Goal: Task Accomplishment & Management: Use online tool/utility

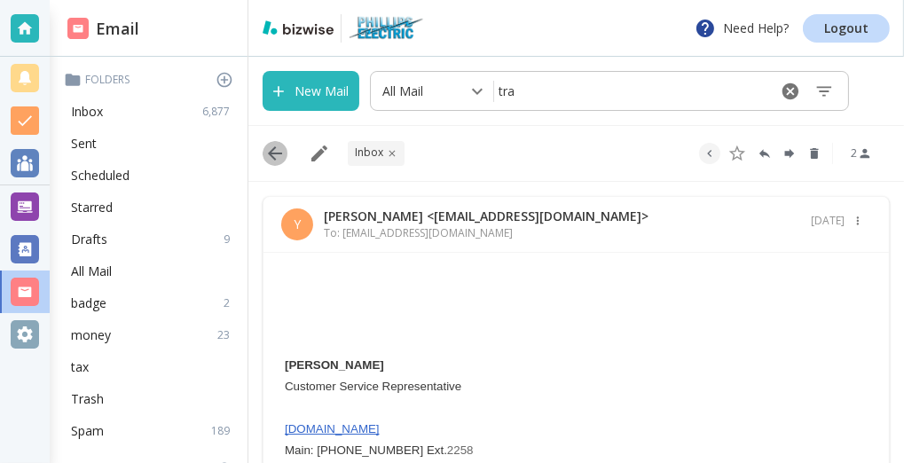
click at [276, 155] on icon "button" at bounding box center [274, 153] width 21 height 21
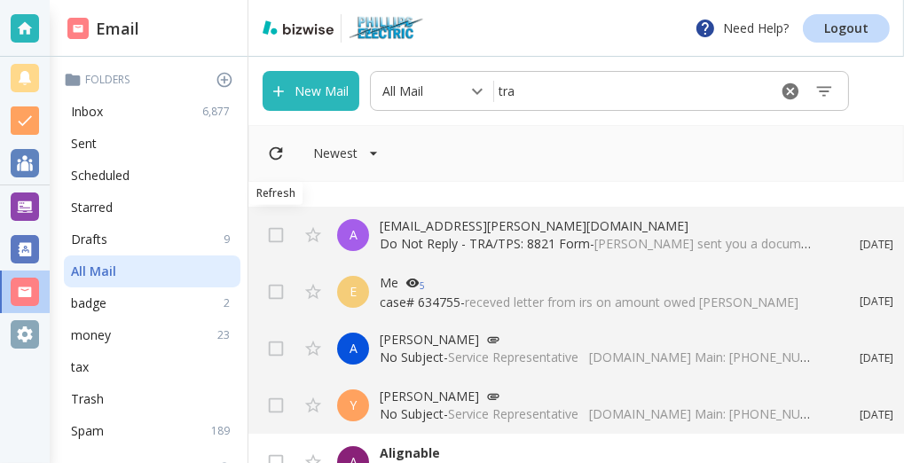
click at [272, 158] on icon "Refresh" at bounding box center [276, 153] width 13 height 13
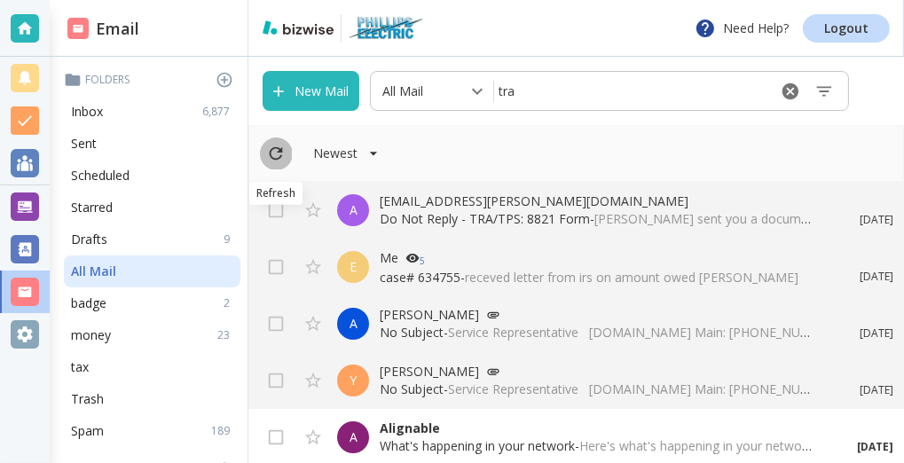
click at [272, 158] on icon "Refresh" at bounding box center [276, 153] width 13 height 13
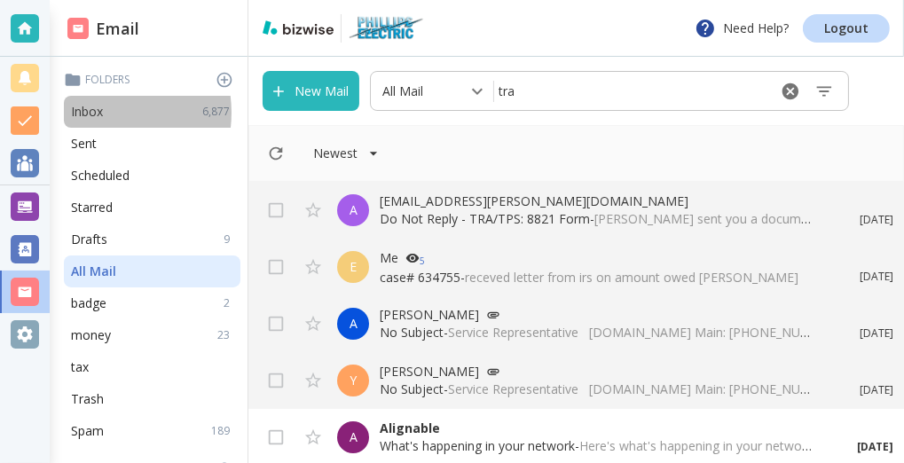
click at [96, 113] on p "Inbox" at bounding box center [87, 112] width 32 height 18
type input "0"
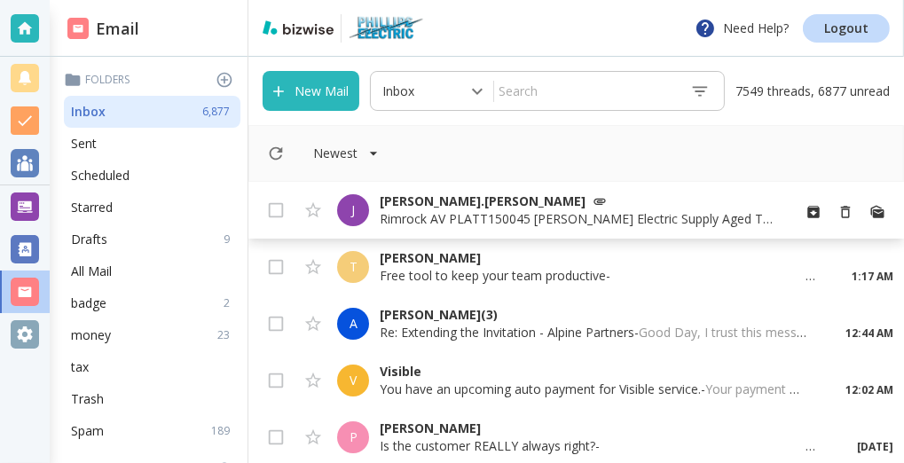
click at [416, 204] on p "[PERSON_NAME].[PERSON_NAME]" at bounding box center [578, 202] width 397 height 18
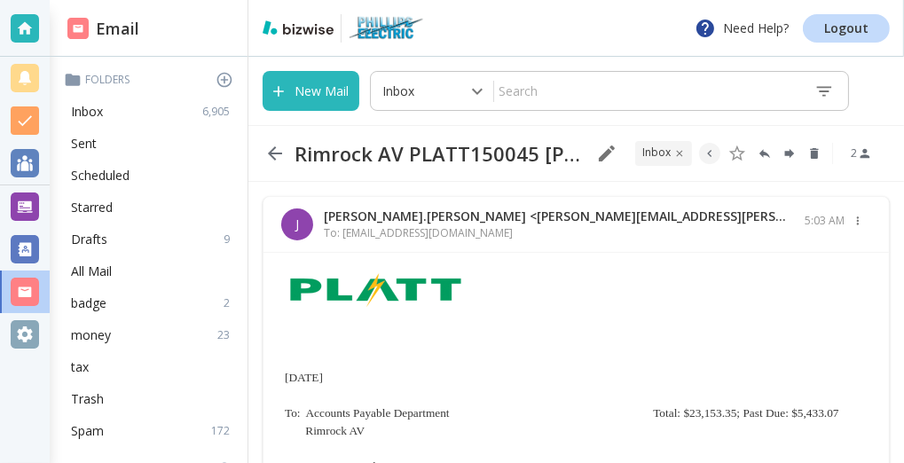
click at [276, 154] on icon "button" at bounding box center [275, 153] width 14 height 14
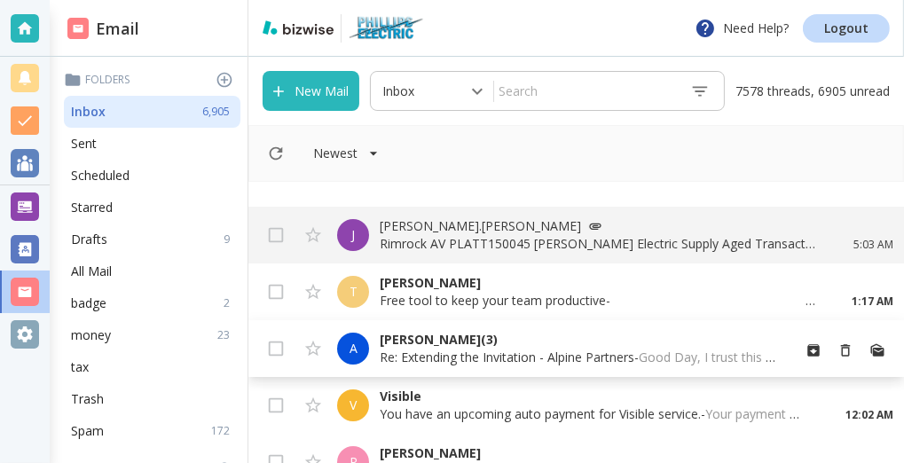
click at [338, 335] on div "A" at bounding box center [353, 349] width 32 height 32
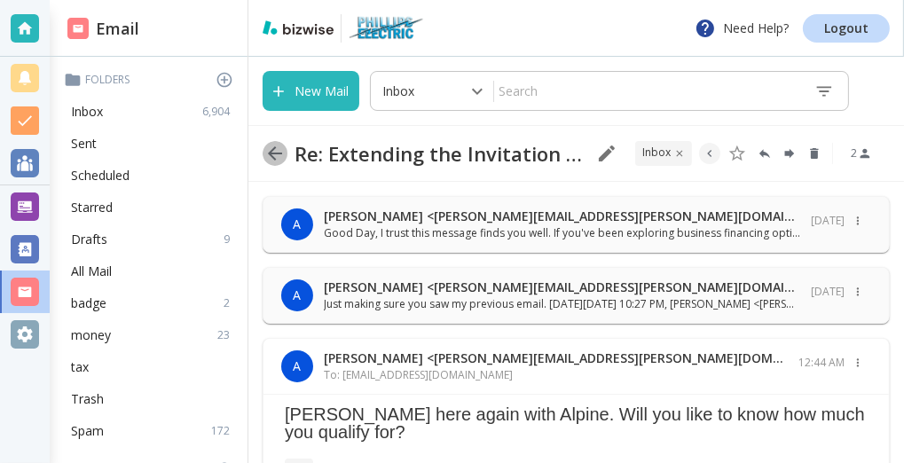
click at [273, 154] on icon "button" at bounding box center [275, 153] width 14 height 14
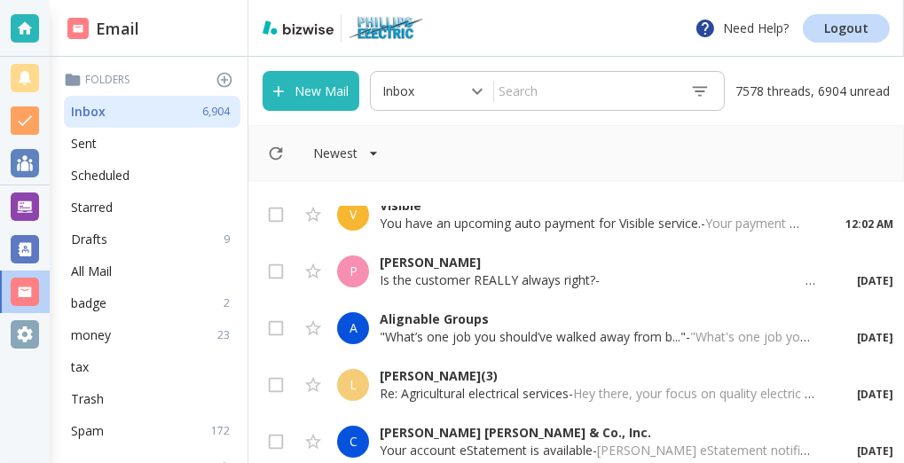
scroll to position [286, 0]
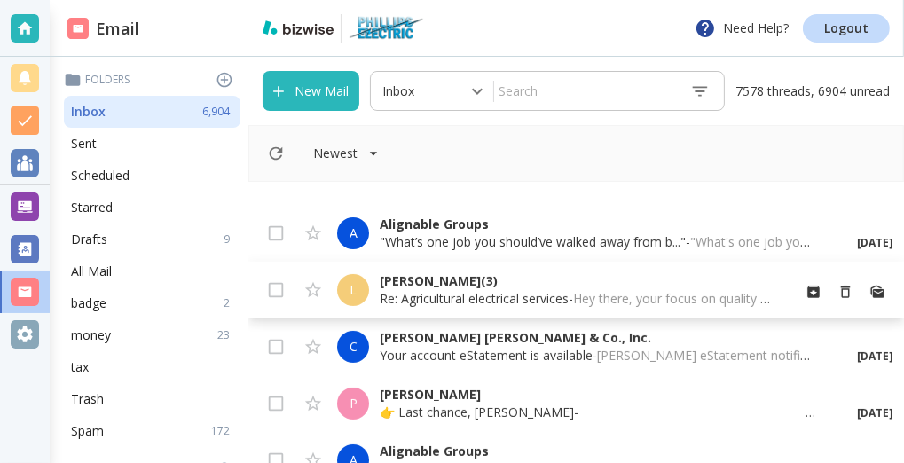
click at [398, 288] on p "[PERSON_NAME] (3)" at bounding box center [578, 281] width 397 height 18
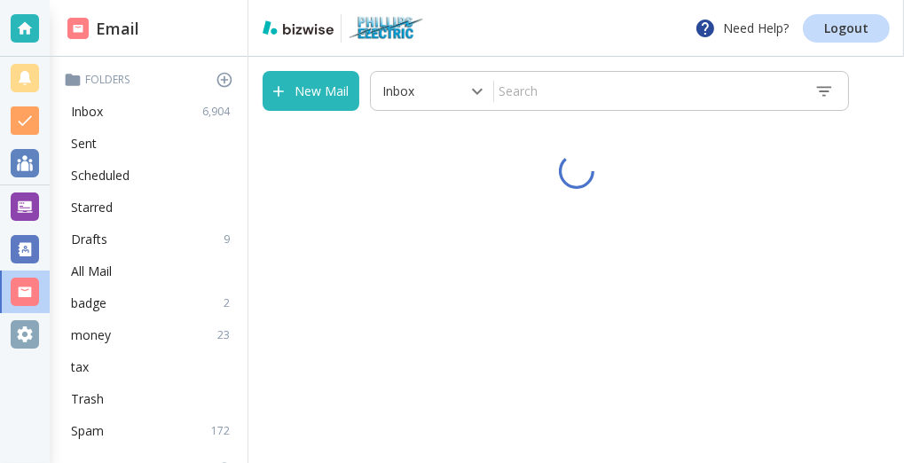
click at [398, 288] on div "New Mail Inbox 0 ​ ​" at bounding box center [576, 260] width 656 height 406
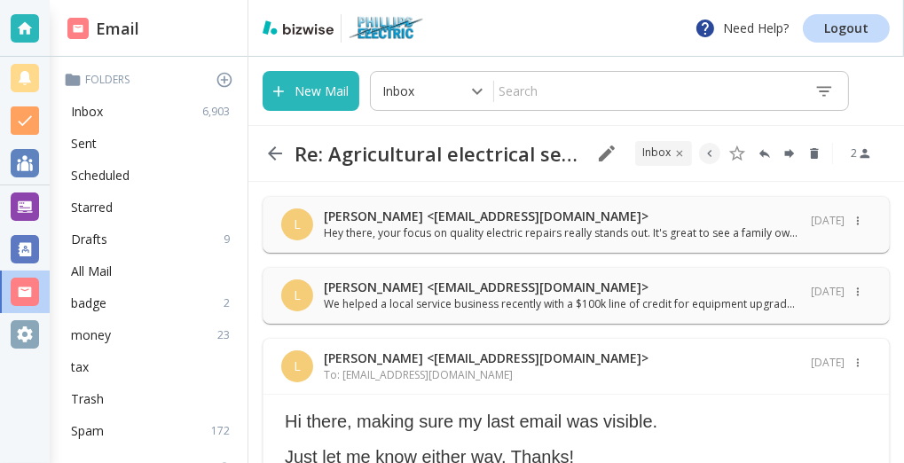
click at [398, 288] on p "[PERSON_NAME] <[EMAIL_ADDRESS][DOMAIN_NAME]>" at bounding box center [562, 288] width 477 height 18
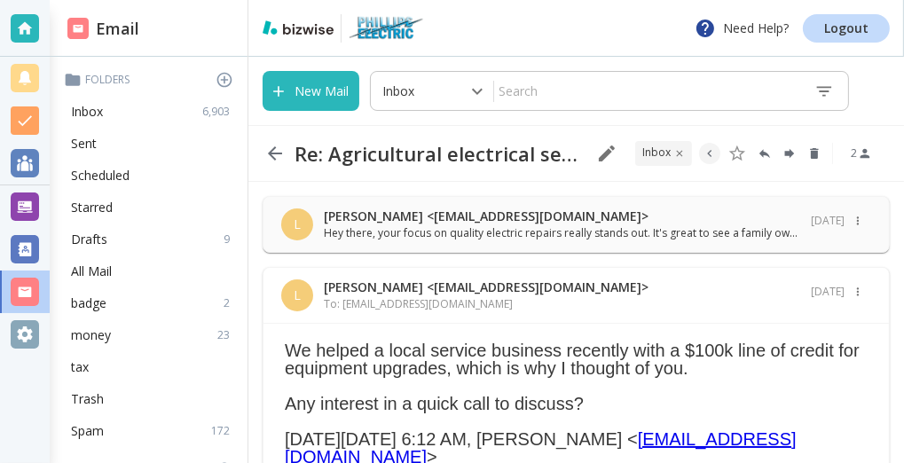
click at [274, 151] on icon "button" at bounding box center [274, 153] width 21 height 21
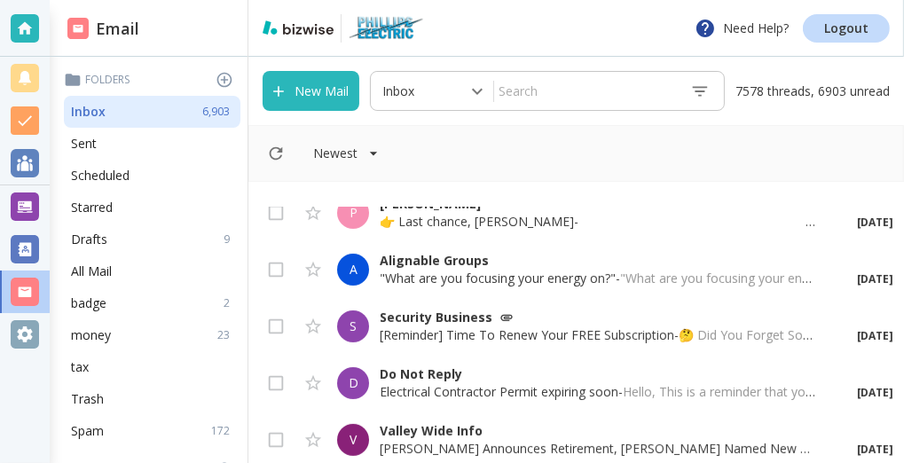
scroll to position [382, 0]
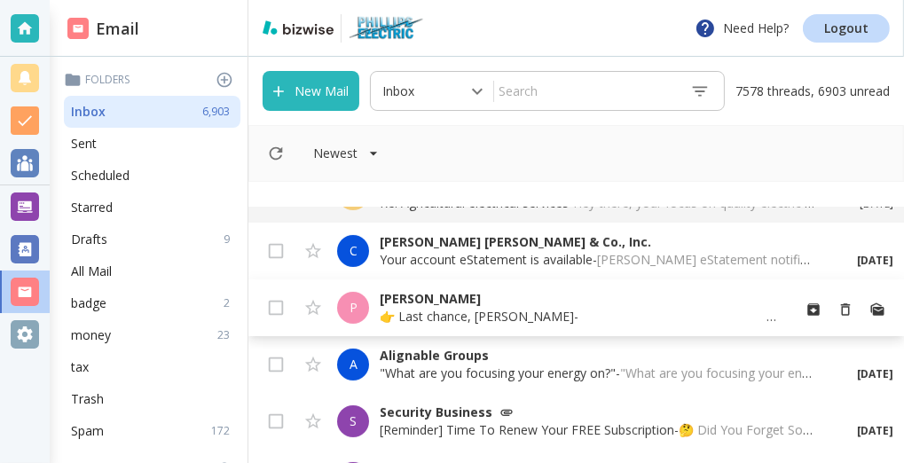
click at [387, 304] on p "[PERSON_NAME]" at bounding box center [578, 299] width 397 height 18
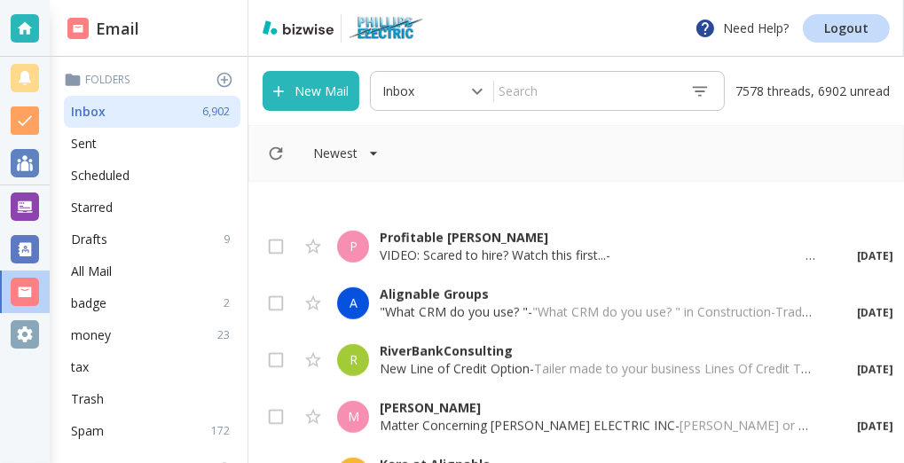
scroll to position [1049, 0]
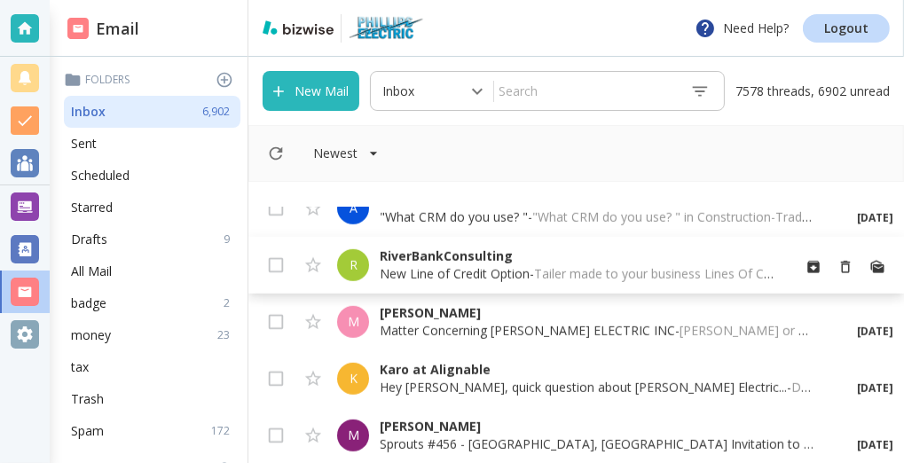
click at [407, 277] on p "New Line of Credit Option - Tailer made to your business Lines Of Credit That D…" at bounding box center [578, 274] width 397 height 18
click at [407, 277] on div "New Mail Inbox 0 ​ ​ 7578 threads, 6902 unread Newest P [PERSON_NAME] 👉 Last ch…" at bounding box center [576, 260] width 656 height 406
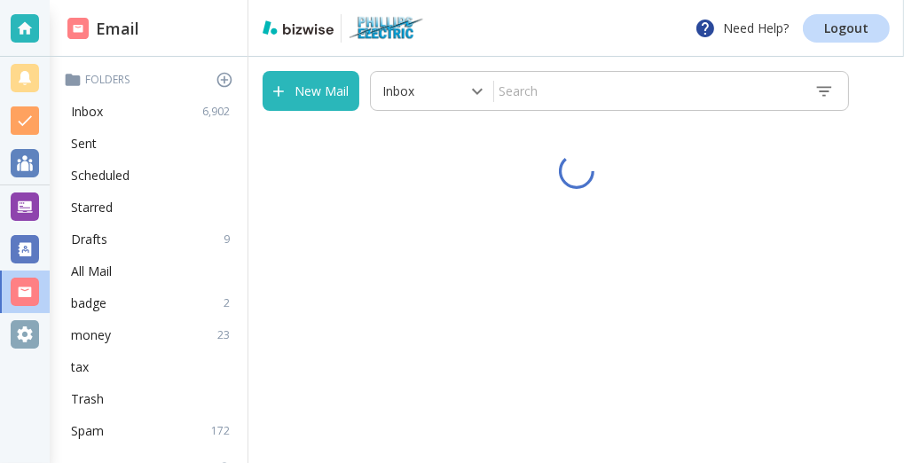
click at [407, 277] on div "New Mail Inbox 0 ​ ​" at bounding box center [576, 260] width 656 height 406
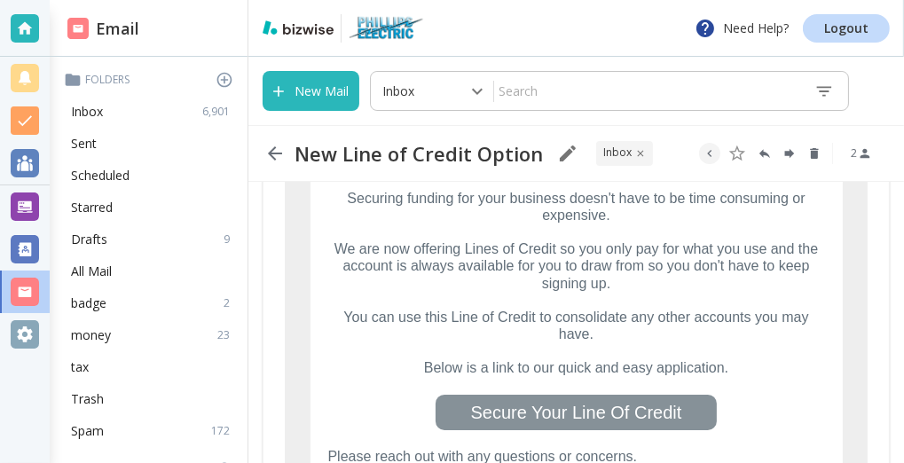
scroll to position [286, 0]
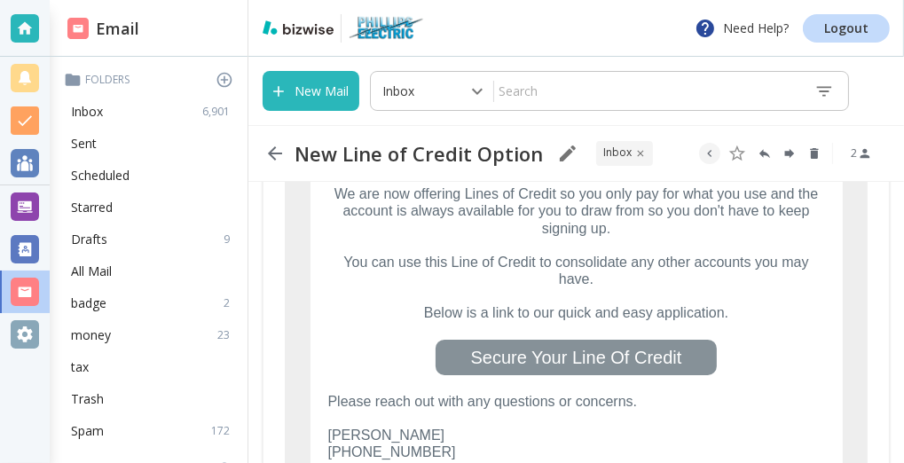
click at [546, 353] on link "Secure Your Line Of Credit" at bounding box center [576, 358] width 211 height 20
click at [272, 156] on icon "button" at bounding box center [275, 153] width 14 height 14
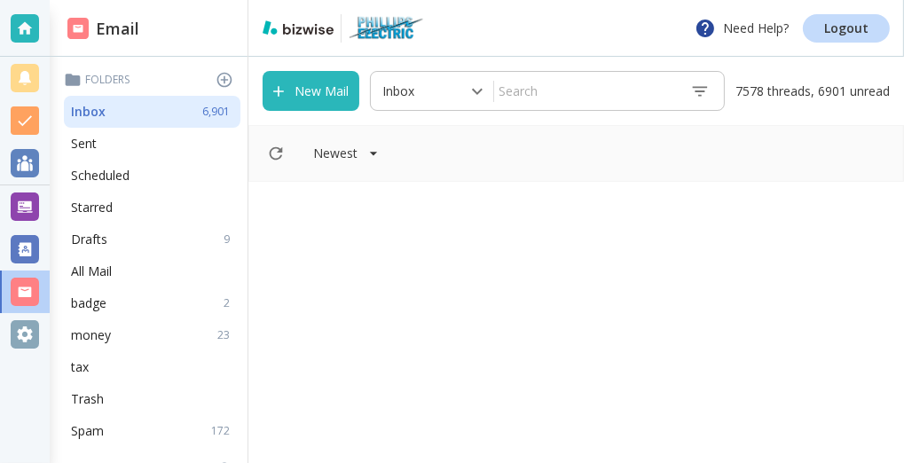
scroll to position [1049, 0]
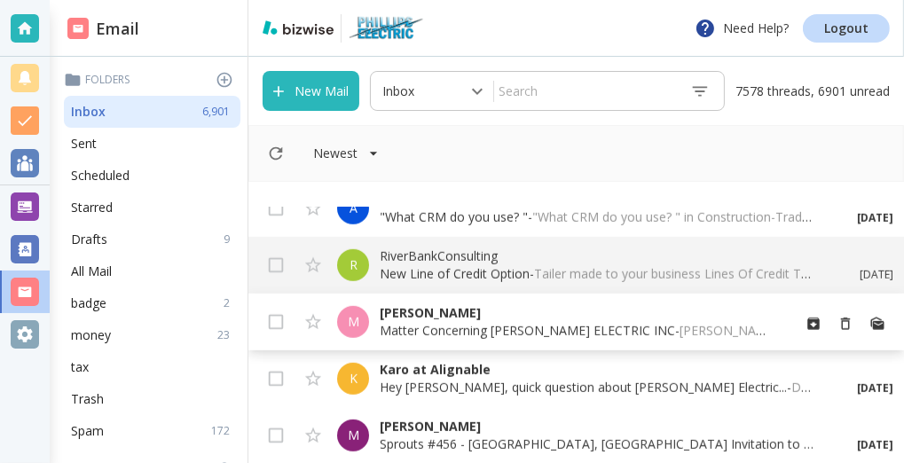
click at [453, 317] on p "[PERSON_NAME]" at bounding box center [578, 313] width 397 height 18
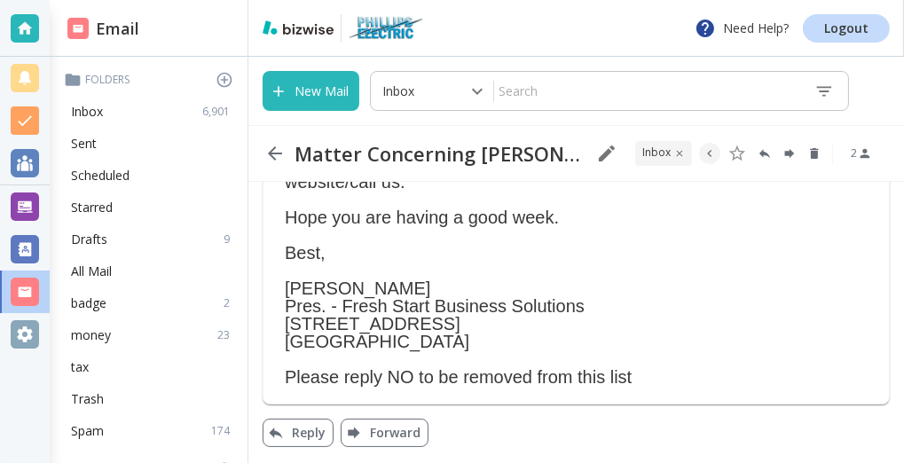
scroll to position [436, 0]
click at [281, 155] on icon "button" at bounding box center [274, 153] width 21 height 21
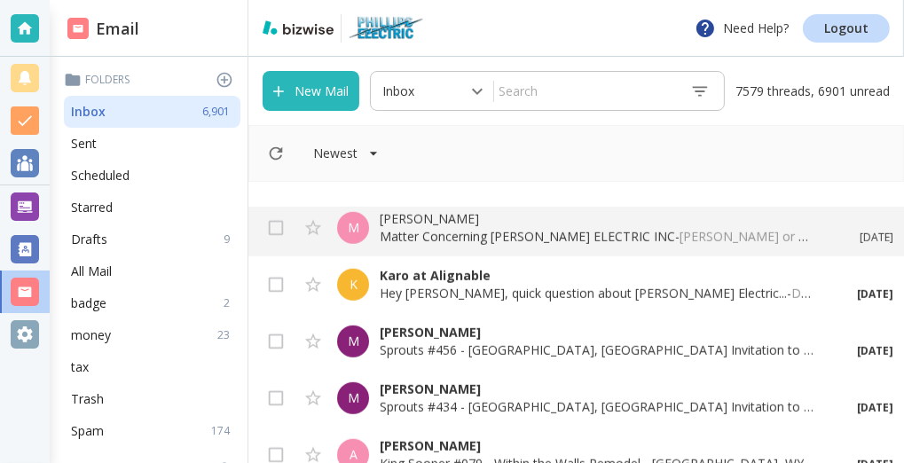
scroll to position [1145, 0]
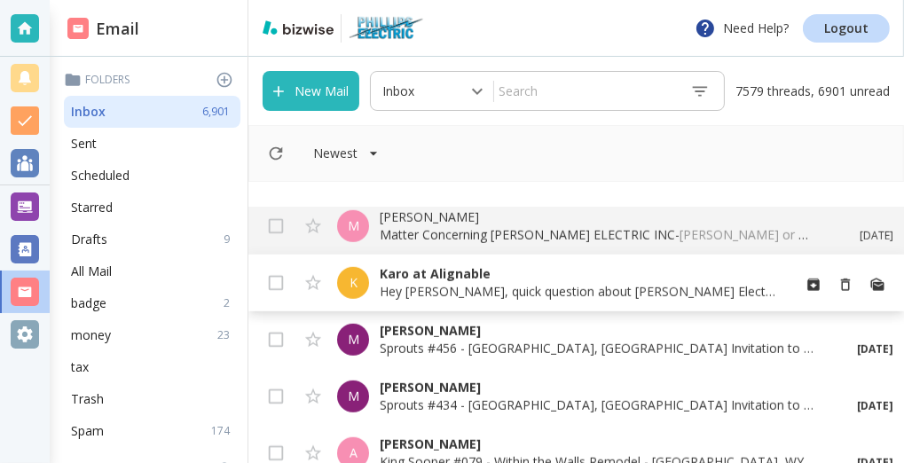
click at [384, 280] on p "Karo at Alignable" at bounding box center [578, 274] width 397 height 18
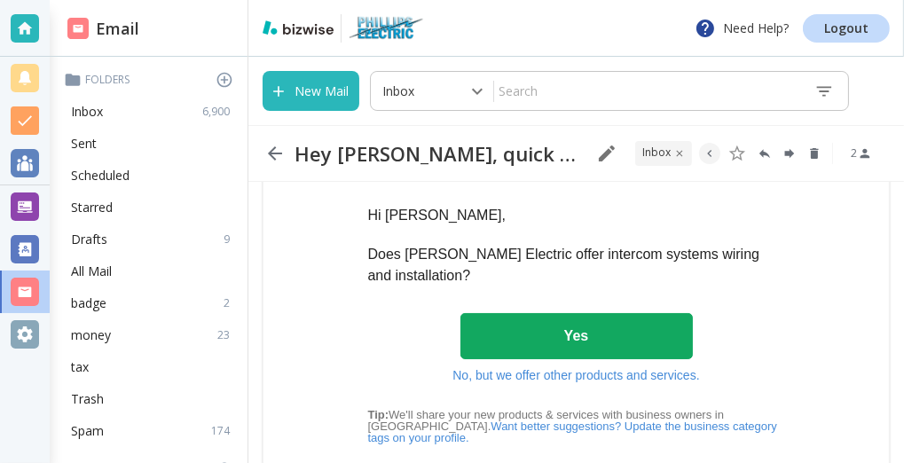
scroll to position [191, 0]
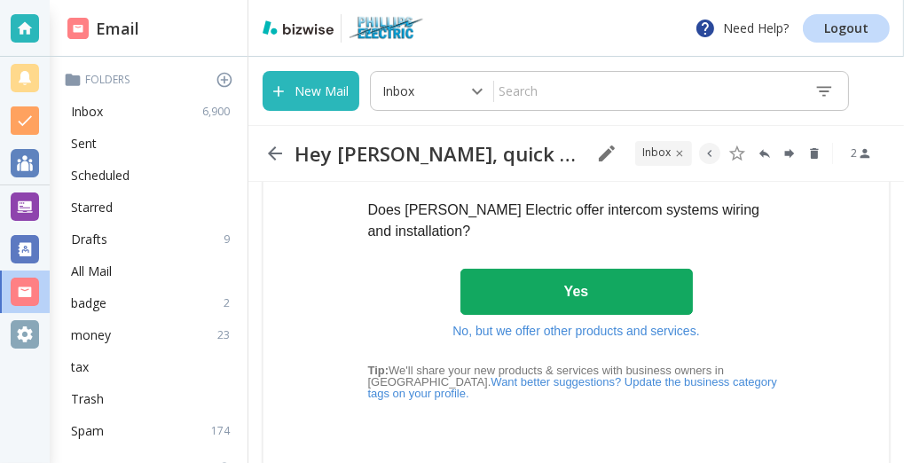
click at [512, 306] on link "Yes" at bounding box center [577, 292] width 233 height 46
click at [272, 158] on icon "button" at bounding box center [274, 153] width 21 height 21
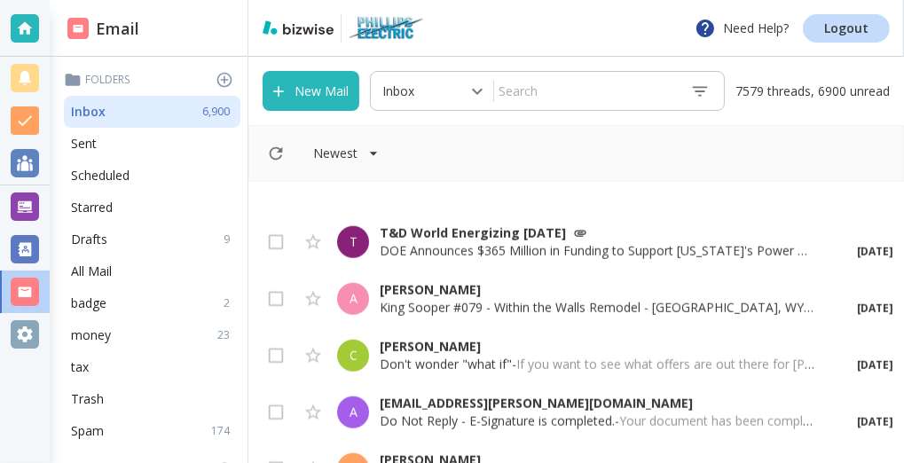
scroll to position [1621, 0]
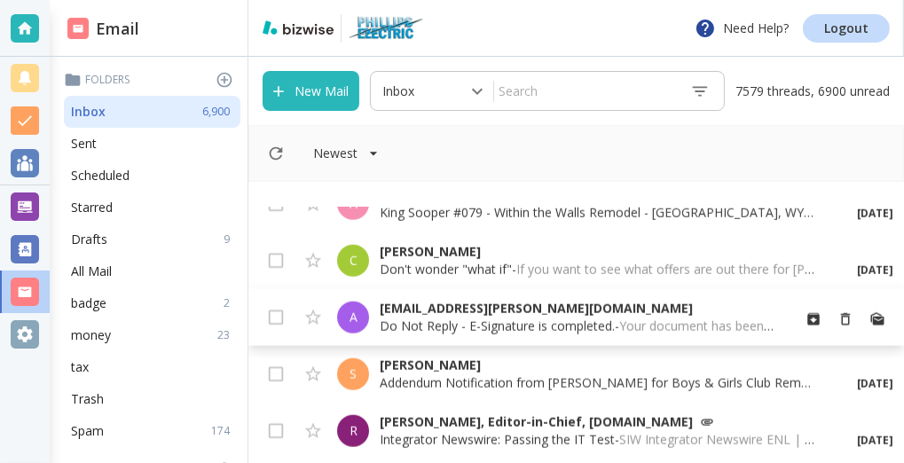
click at [386, 318] on p "Do Not Reply - E-Signature is completed. - Your document has been completed Dow…" at bounding box center [578, 327] width 397 height 18
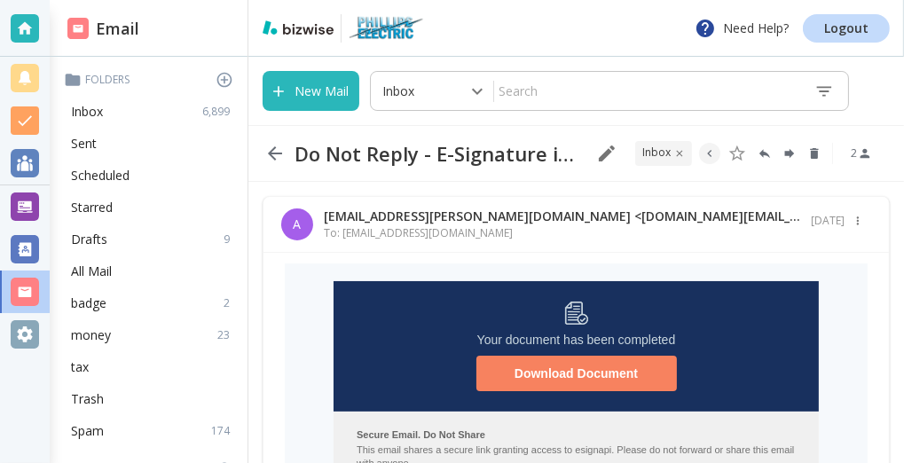
click at [273, 156] on icon "button" at bounding box center [275, 153] width 14 height 14
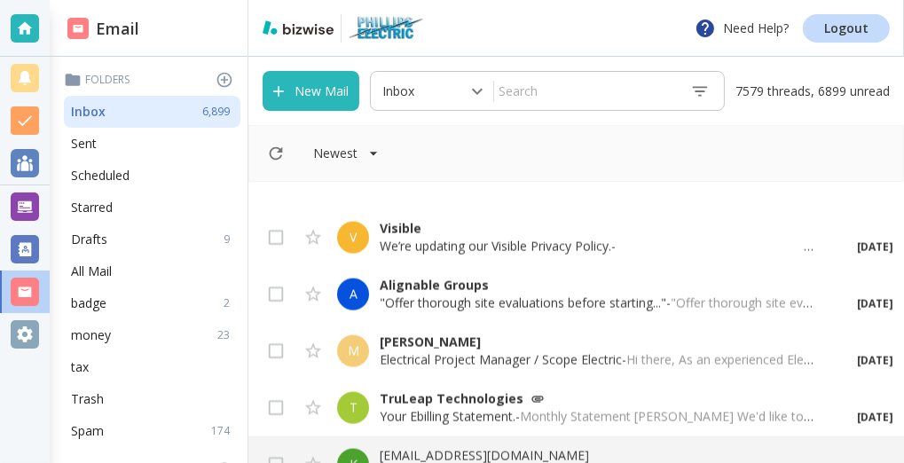
scroll to position [2194, 0]
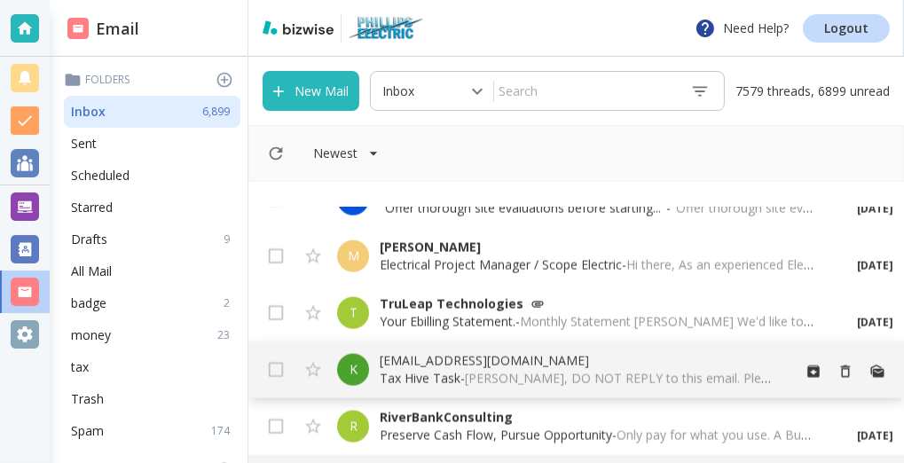
click at [414, 355] on p "[EMAIL_ADDRESS][DOMAIN_NAME]" at bounding box center [578, 361] width 397 height 18
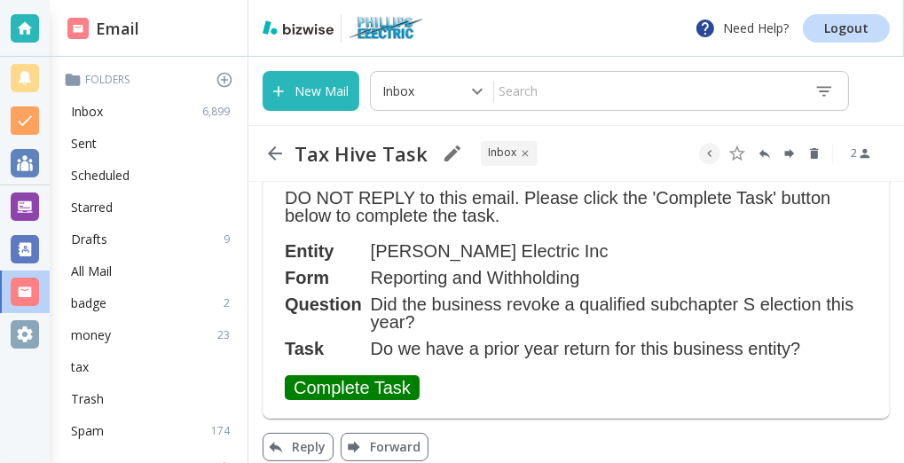
scroll to position [133, 0]
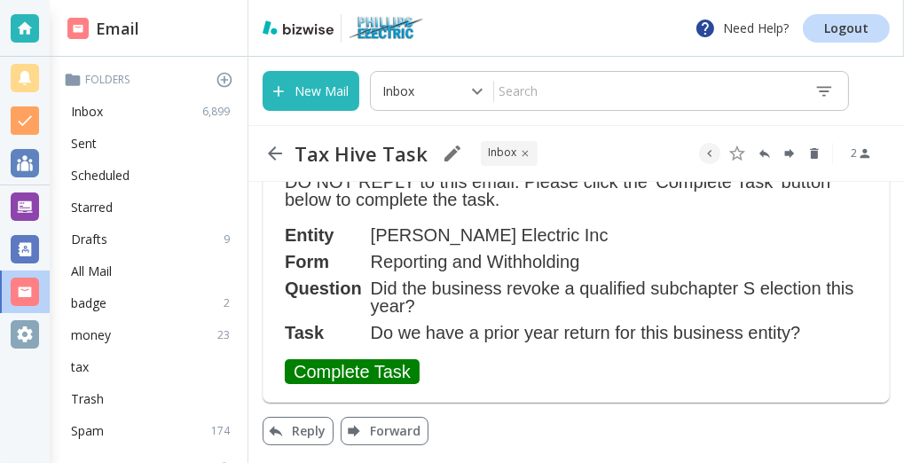
click at [374, 368] on link "Complete Task" at bounding box center [352, 371] width 135 height 25
click at [272, 151] on icon "button" at bounding box center [275, 153] width 14 height 14
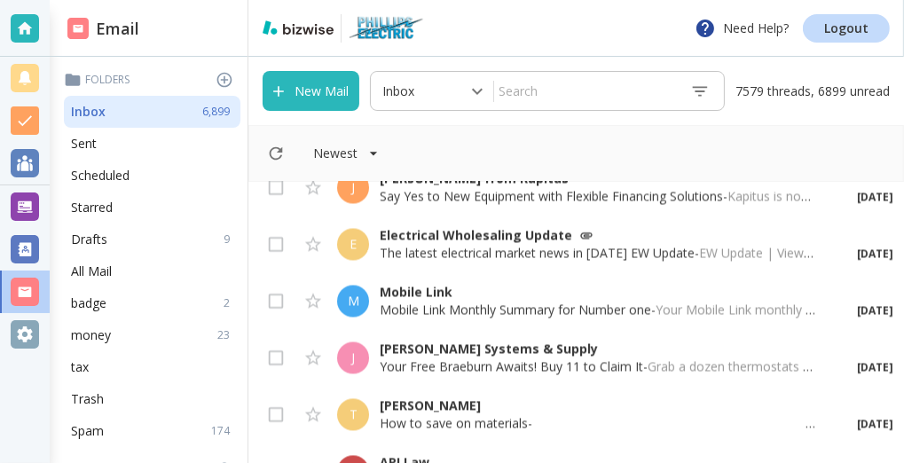
scroll to position [2957, 0]
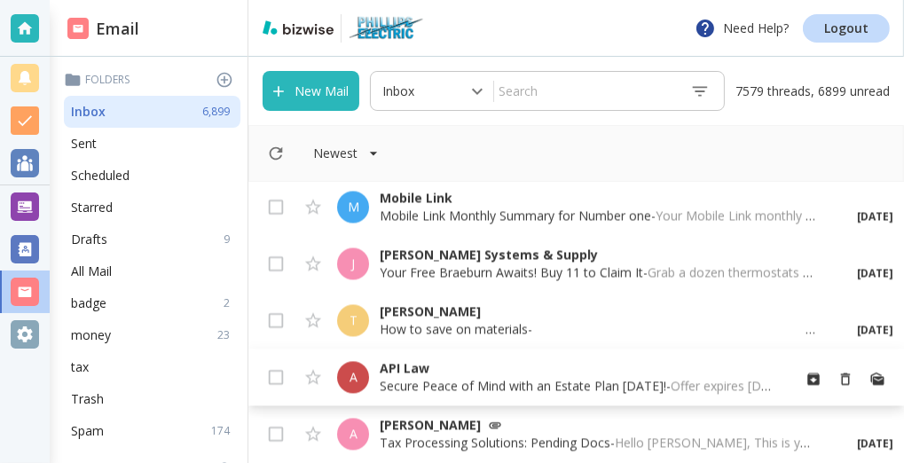
click at [355, 371] on p "A" at bounding box center [354, 377] width 8 height 18
click at [355, 371] on div "New Mail Inbox 0 ​ ​ 7579 threads, 6899 unread Newest R RiverBankConsulting Pre…" at bounding box center [576, 260] width 656 height 406
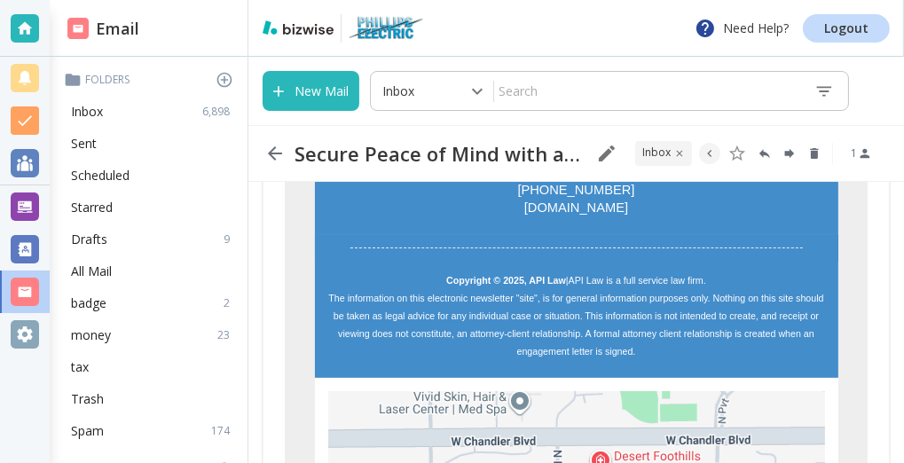
scroll to position [1908, 0]
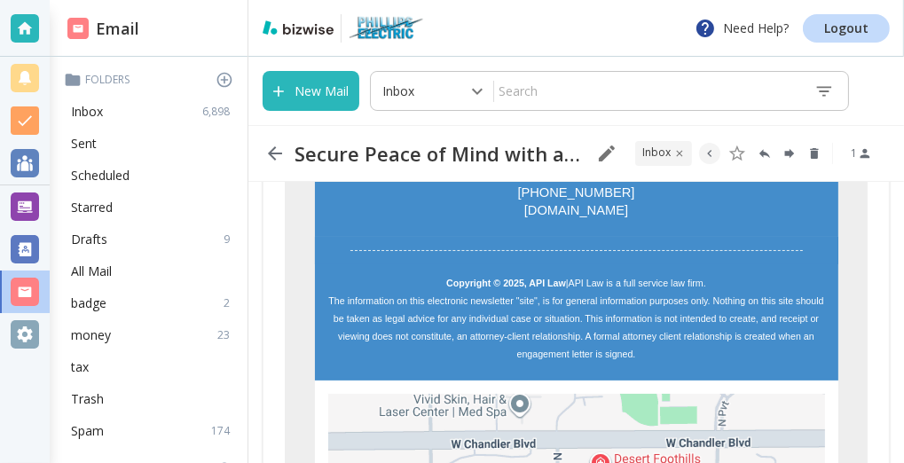
click at [270, 146] on icon "button" at bounding box center [274, 153] width 21 height 21
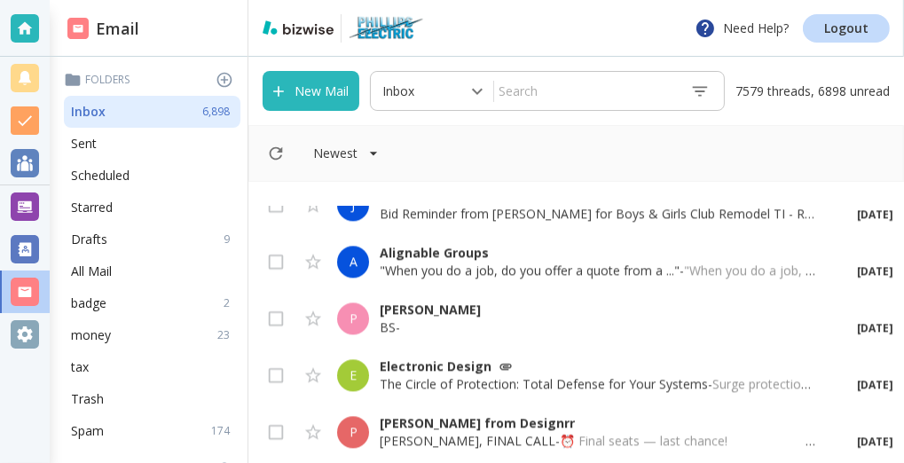
scroll to position [3529, 0]
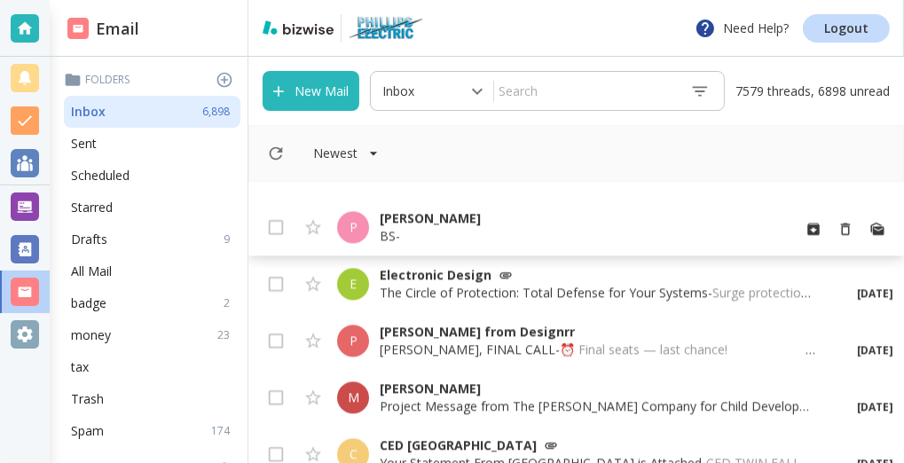
click at [400, 222] on p "[PERSON_NAME]" at bounding box center [578, 218] width 397 height 18
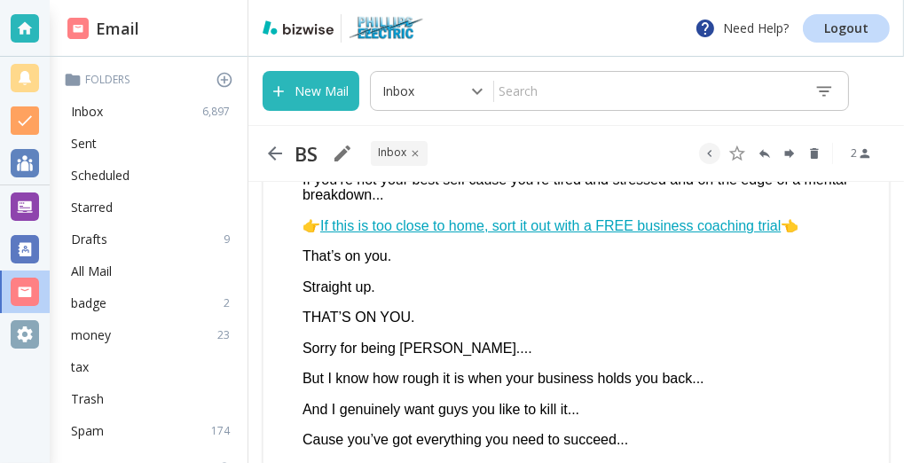
scroll to position [763, 0]
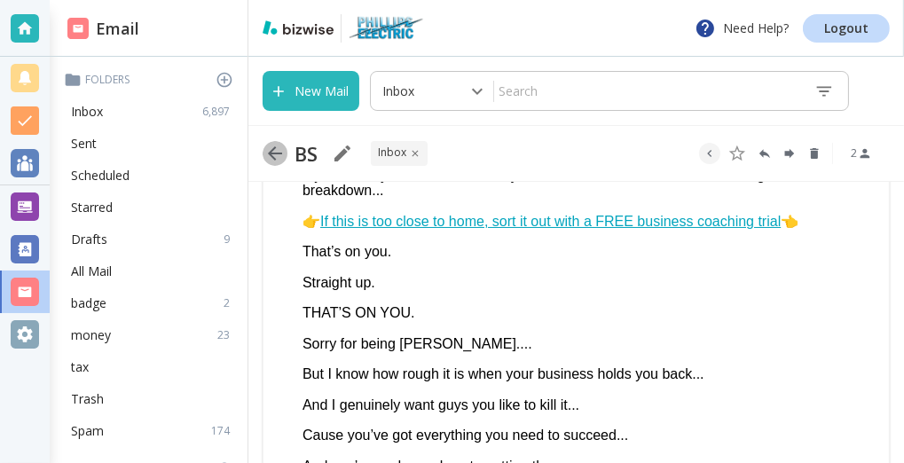
click at [271, 162] on icon "button" at bounding box center [274, 153] width 21 height 21
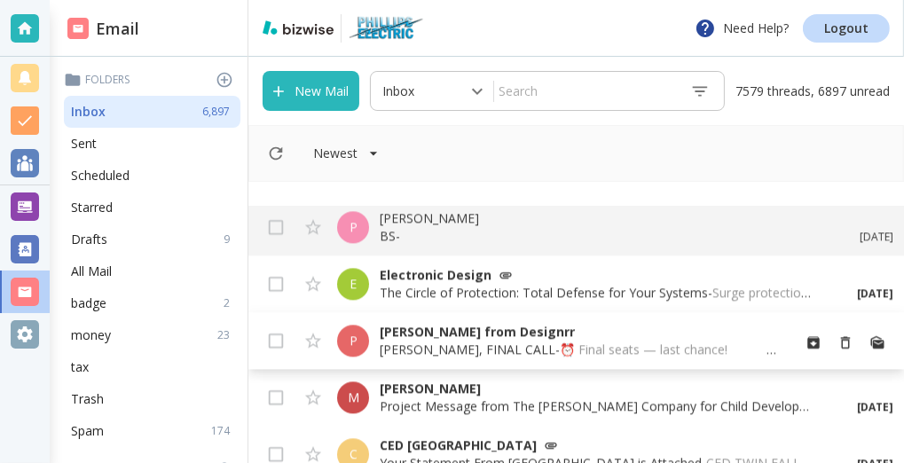
scroll to position [3625, 0]
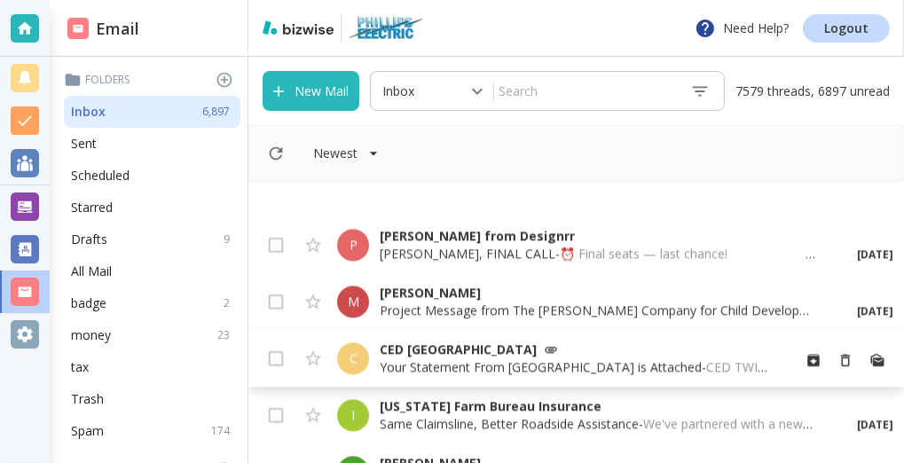
click at [419, 373] on p "Your Statement From [GEOGRAPHIC_DATA] is Attached - CED TWIN FALLS Attached is …" at bounding box center [578, 368] width 397 height 18
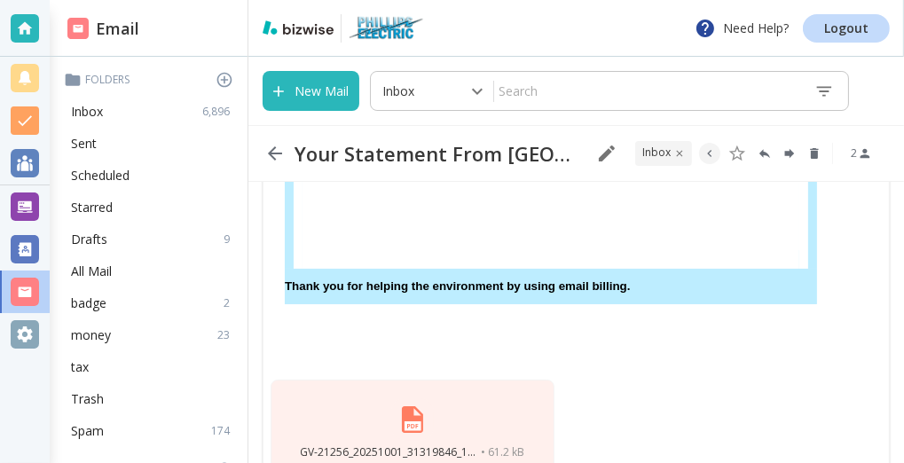
scroll to position [363, 0]
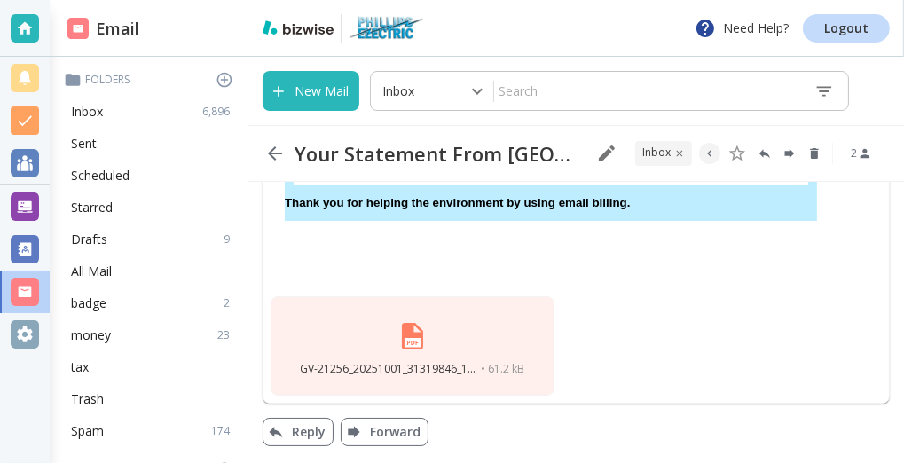
click at [418, 355] on img at bounding box center [412, 336] width 43 height 43
click at [279, 153] on icon "button" at bounding box center [275, 153] width 14 height 14
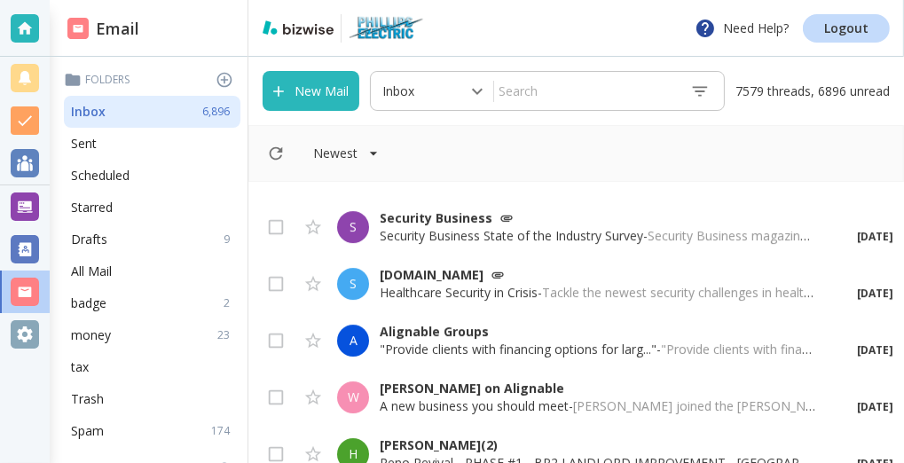
scroll to position [4961, 0]
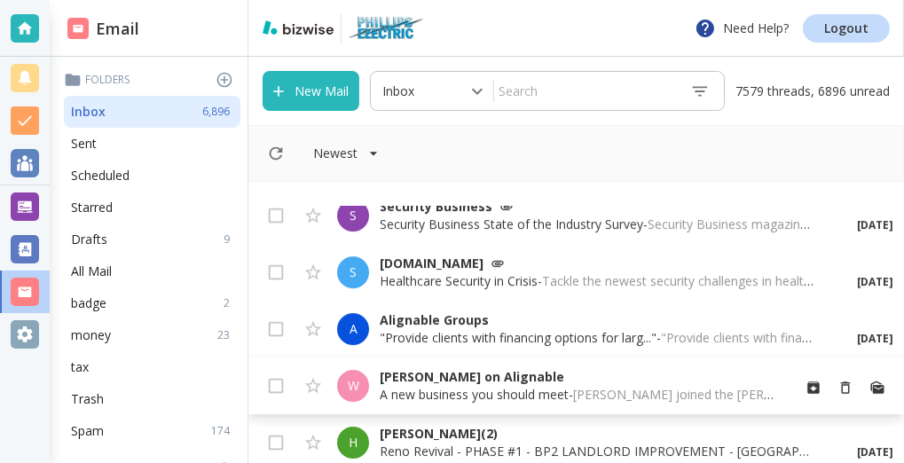
click at [390, 378] on p "[PERSON_NAME] on Alignable" at bounding box center [578, 377] width 397 height 18
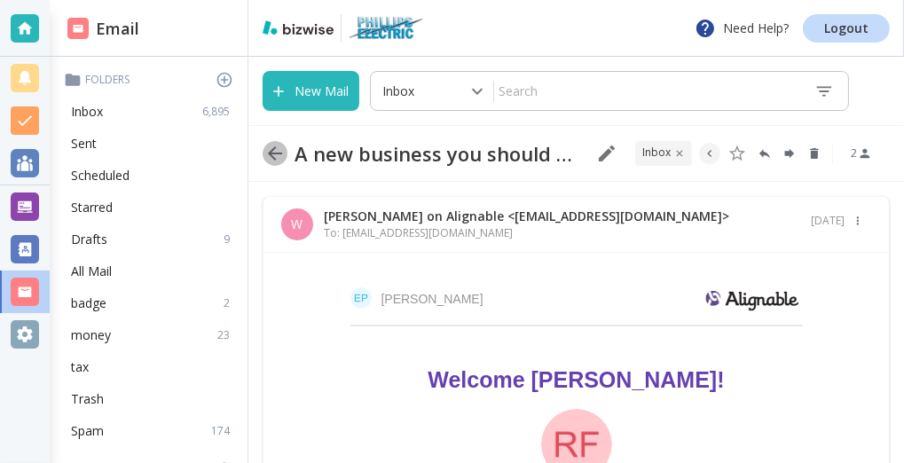
click at [272, 153] on icon "button" at bounding box center [275, 153] width 14 height 14
